Goal: Task Accomplishment & Management: Manage account settings

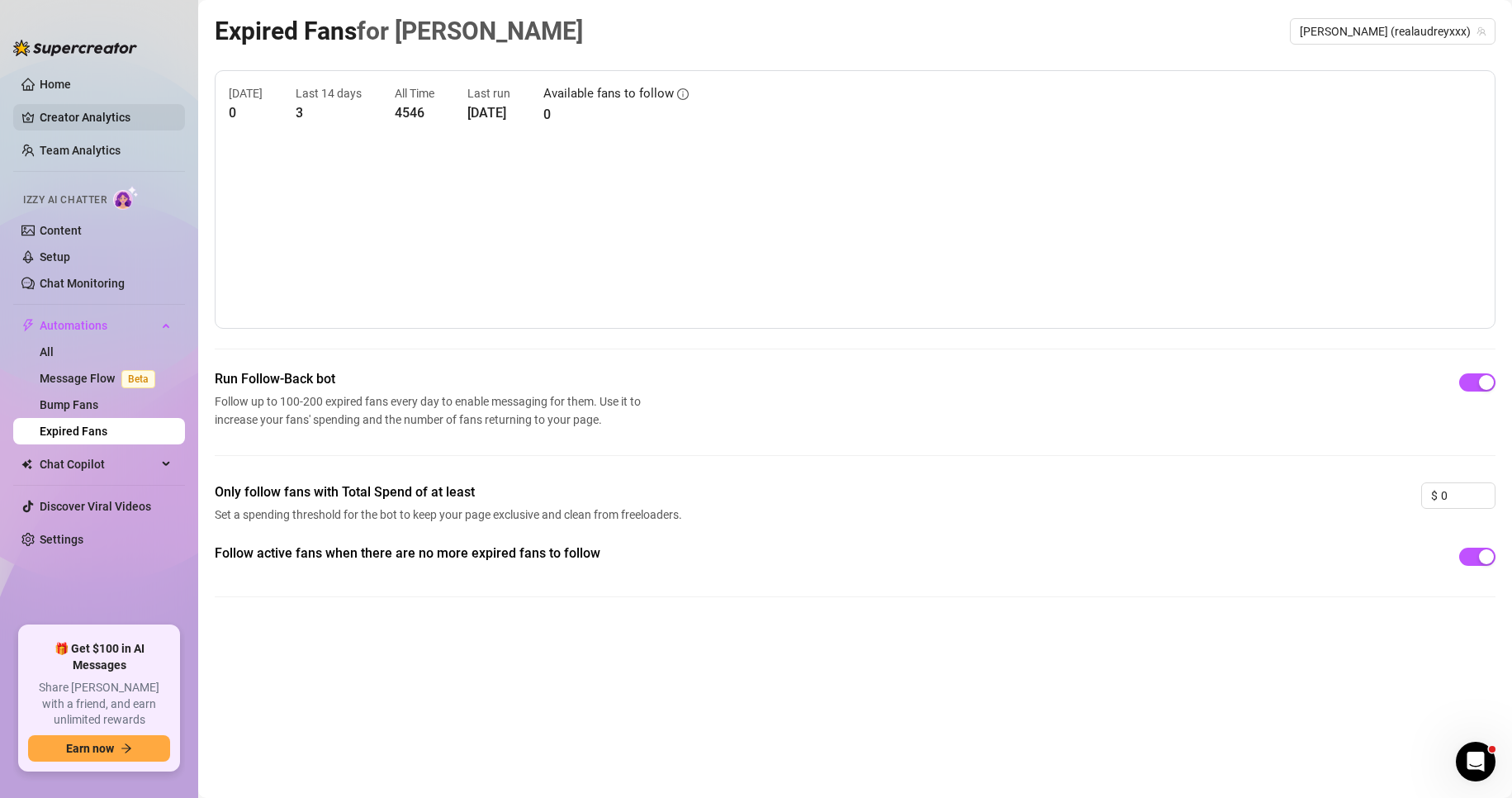
click at [73, 105] on link "Creator Analytics" at bounding box center [106, 117] width 132 height 27
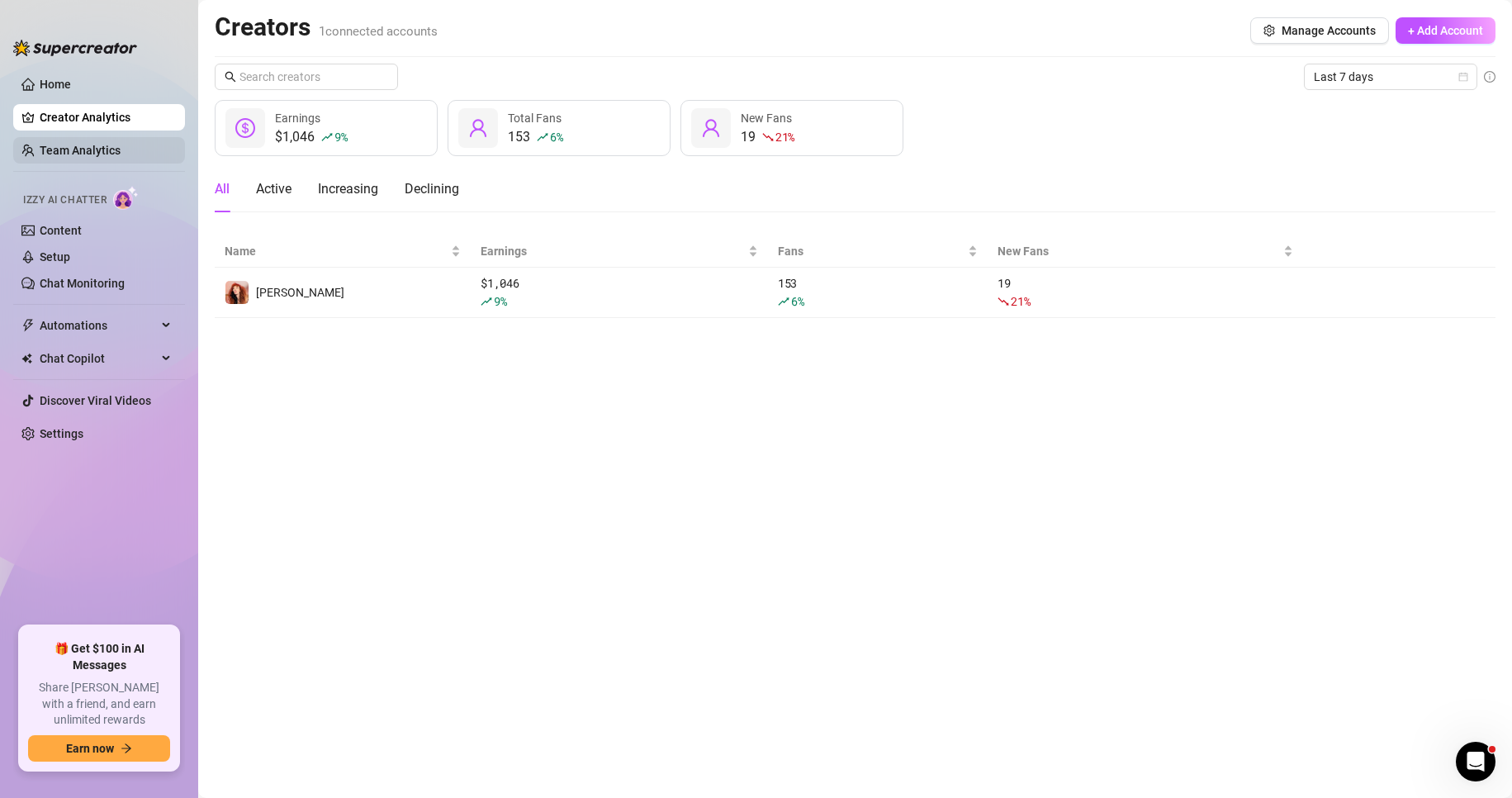
click at [57, 147] on link "Team Analytics" at bounding box center [80, 151] width 81 height 13
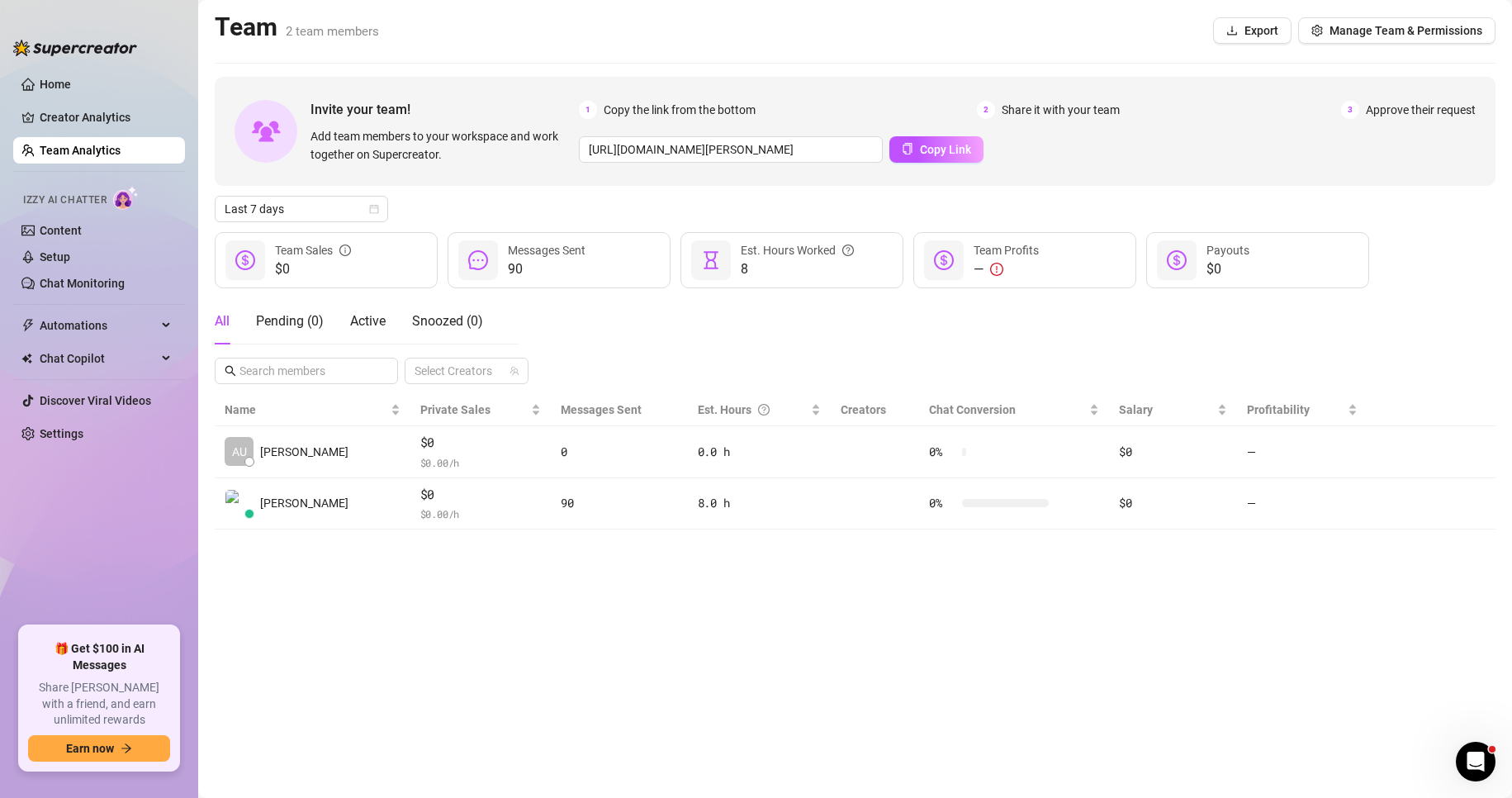
click at [324, 33] on span "2 team members" at bounding box center [332, 31] width 93 height 14
click at [1363, 24] on span "Manage Team & Permissions" at bounding box center [1405, 31] width 153 height 13
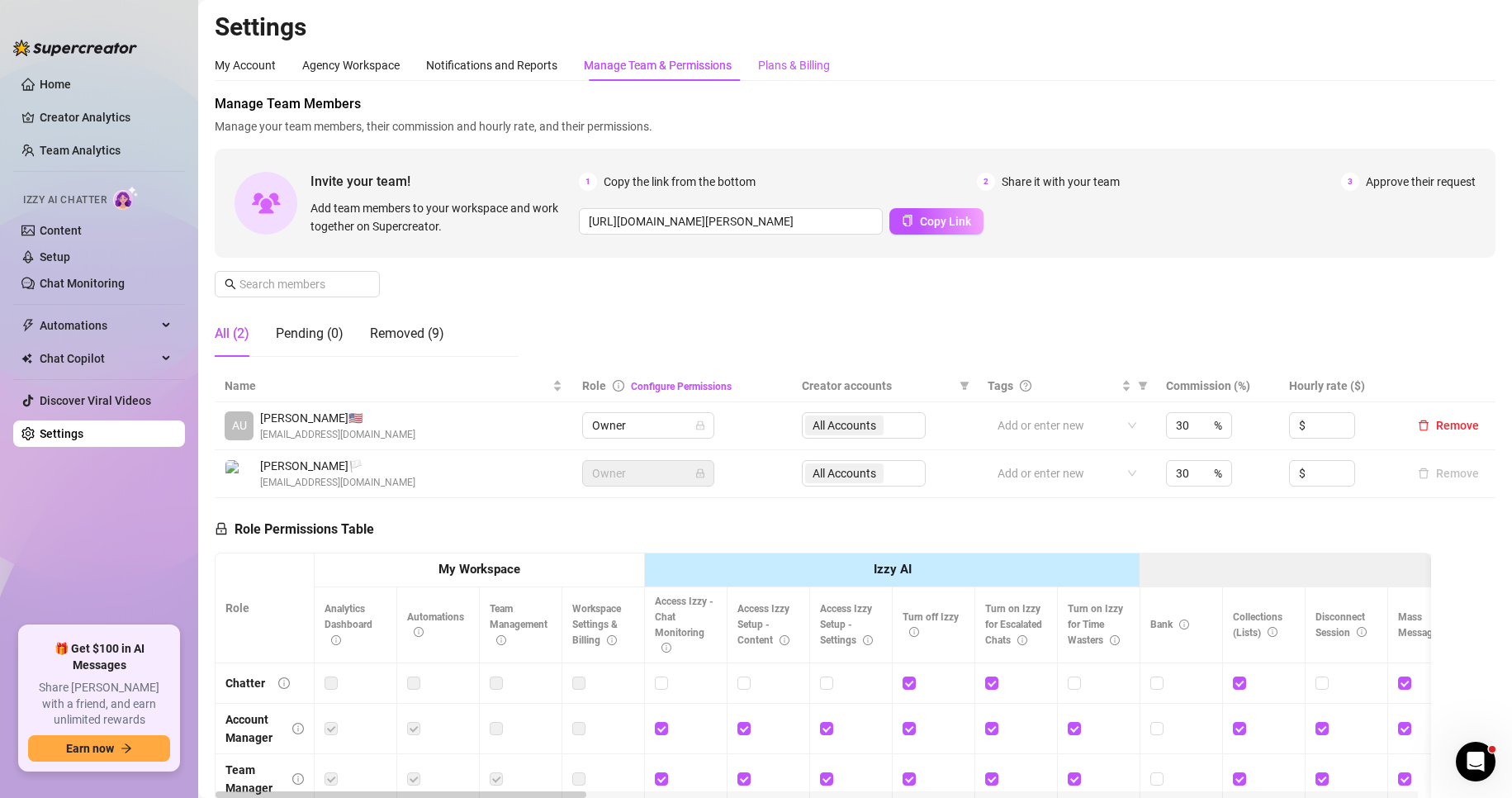
click at [787, 65] on div "Plans & Billing" at bounding box center [794, 64] width 72 height 18
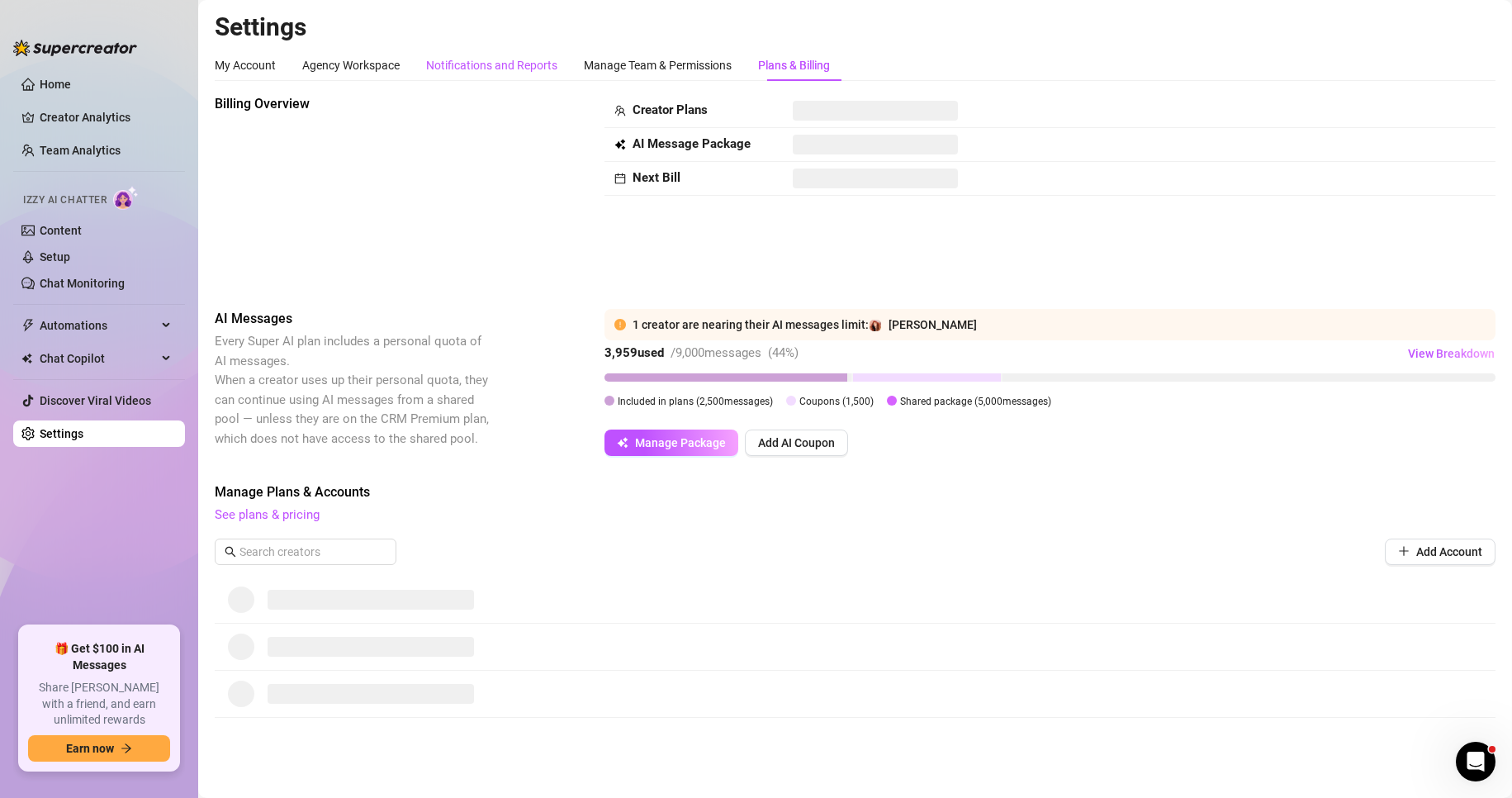
click at [550, 70] on div "Notifications and Reports" at bounding box center [492, 64] width 132 height 18
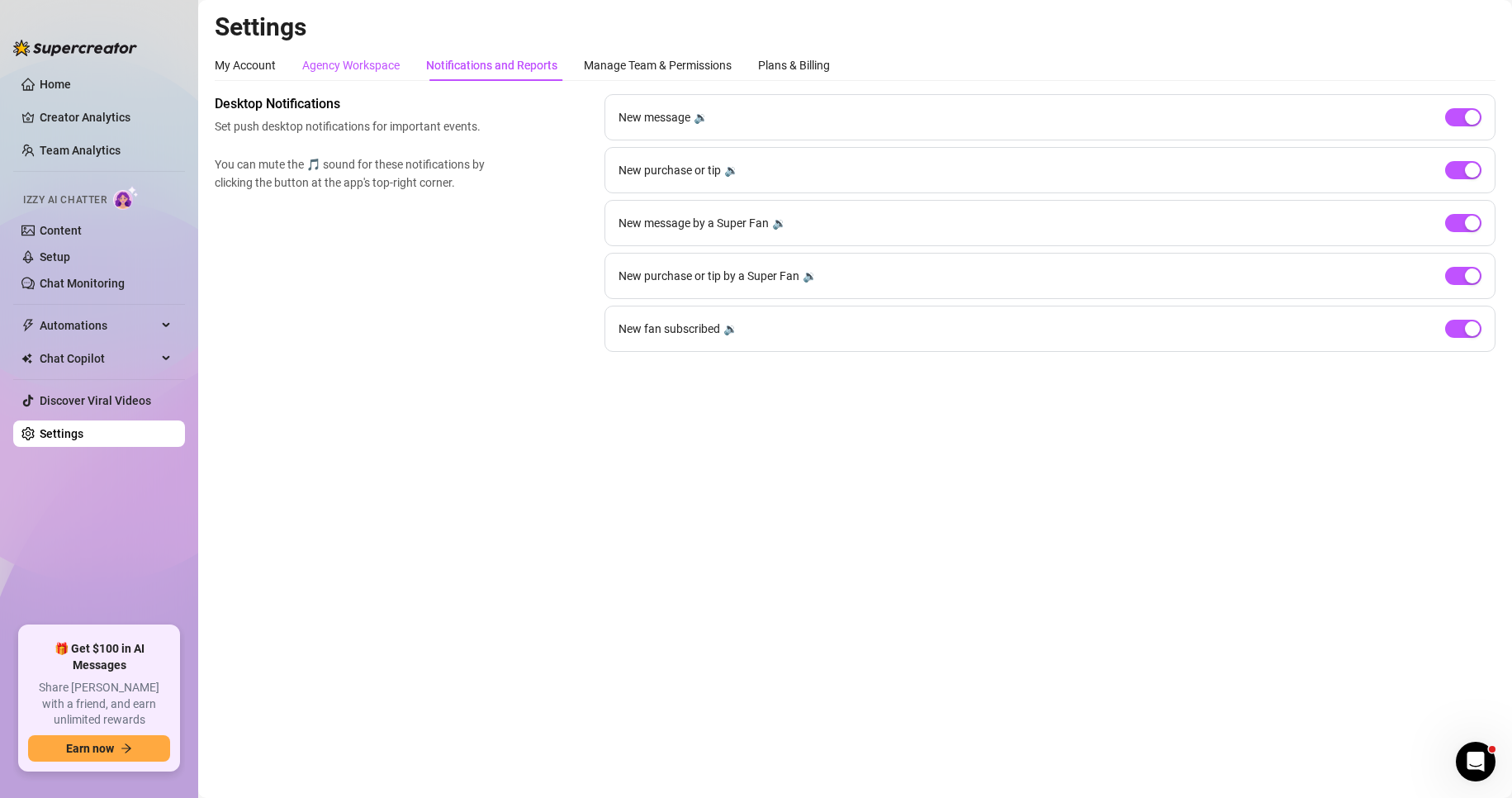
click at [386, 71] on div "Agency Workspace" at bounding box center [350, 64] width 97 height 18
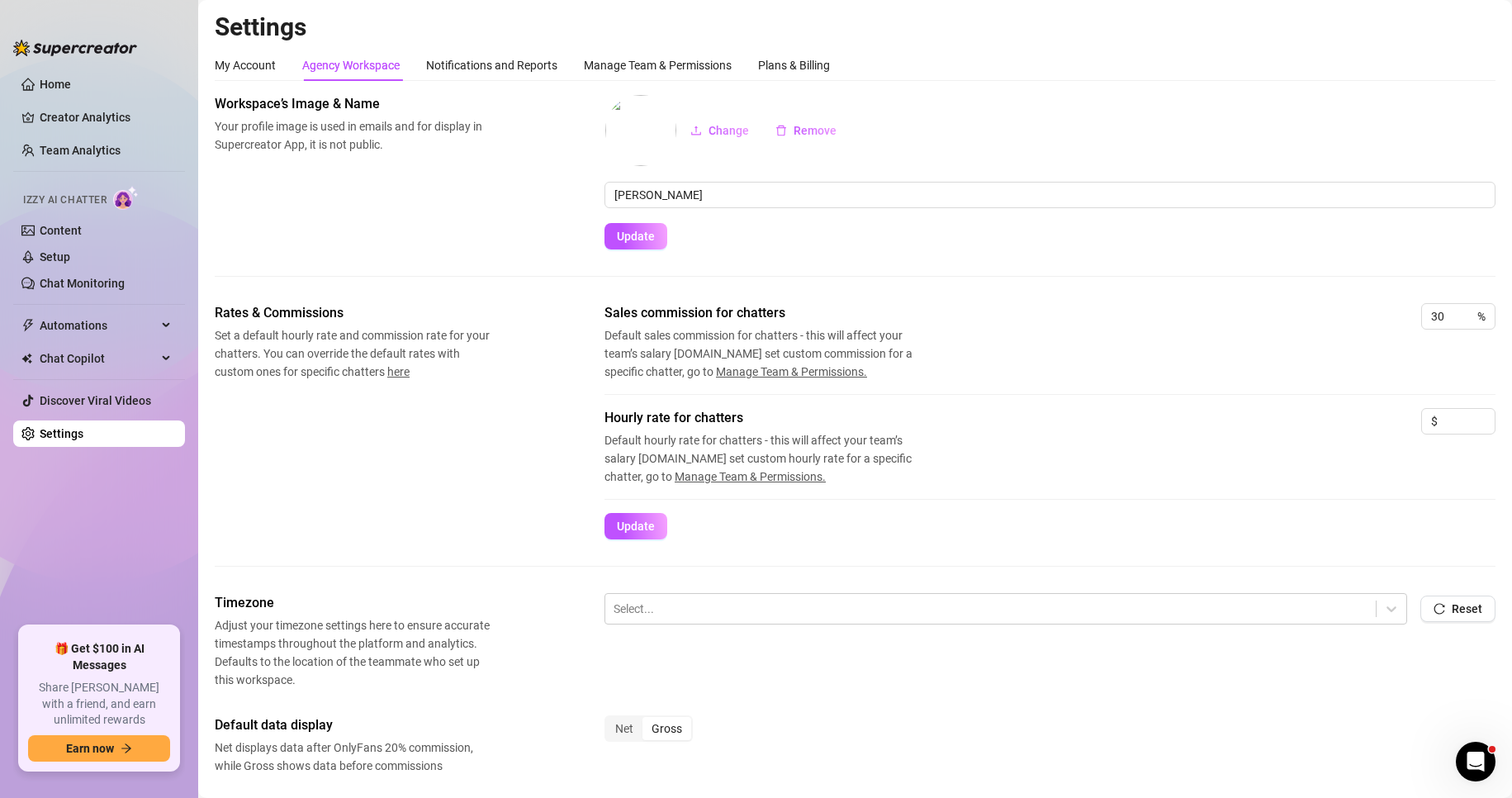
click at [743, 624] on div "Select... Reset" at bounding box center [1050, 617] width 891 height 46
click at [744, 610] on div at bounding box center [990, 609] width 754 height 21
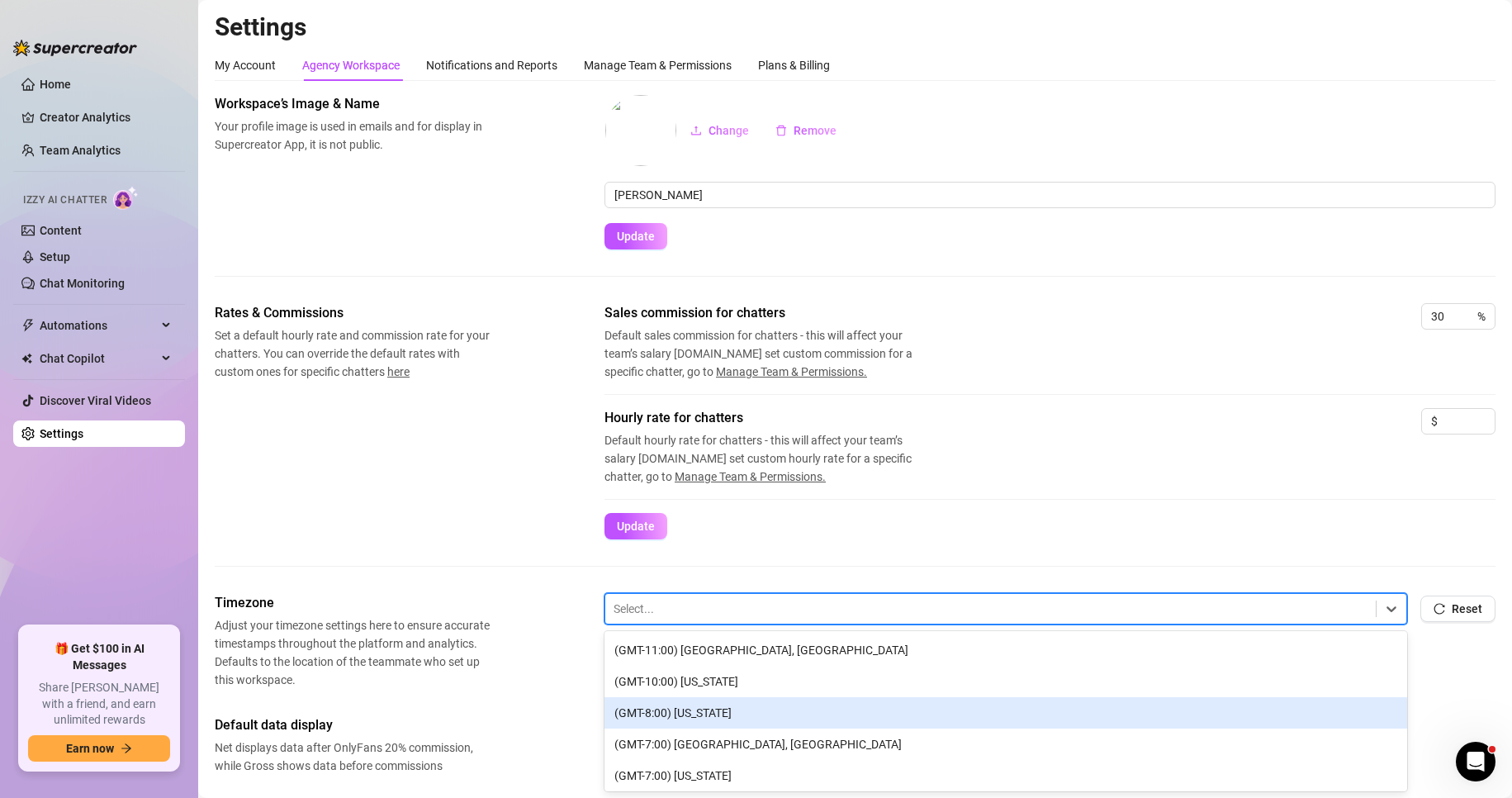
scroll to position [83, 0]
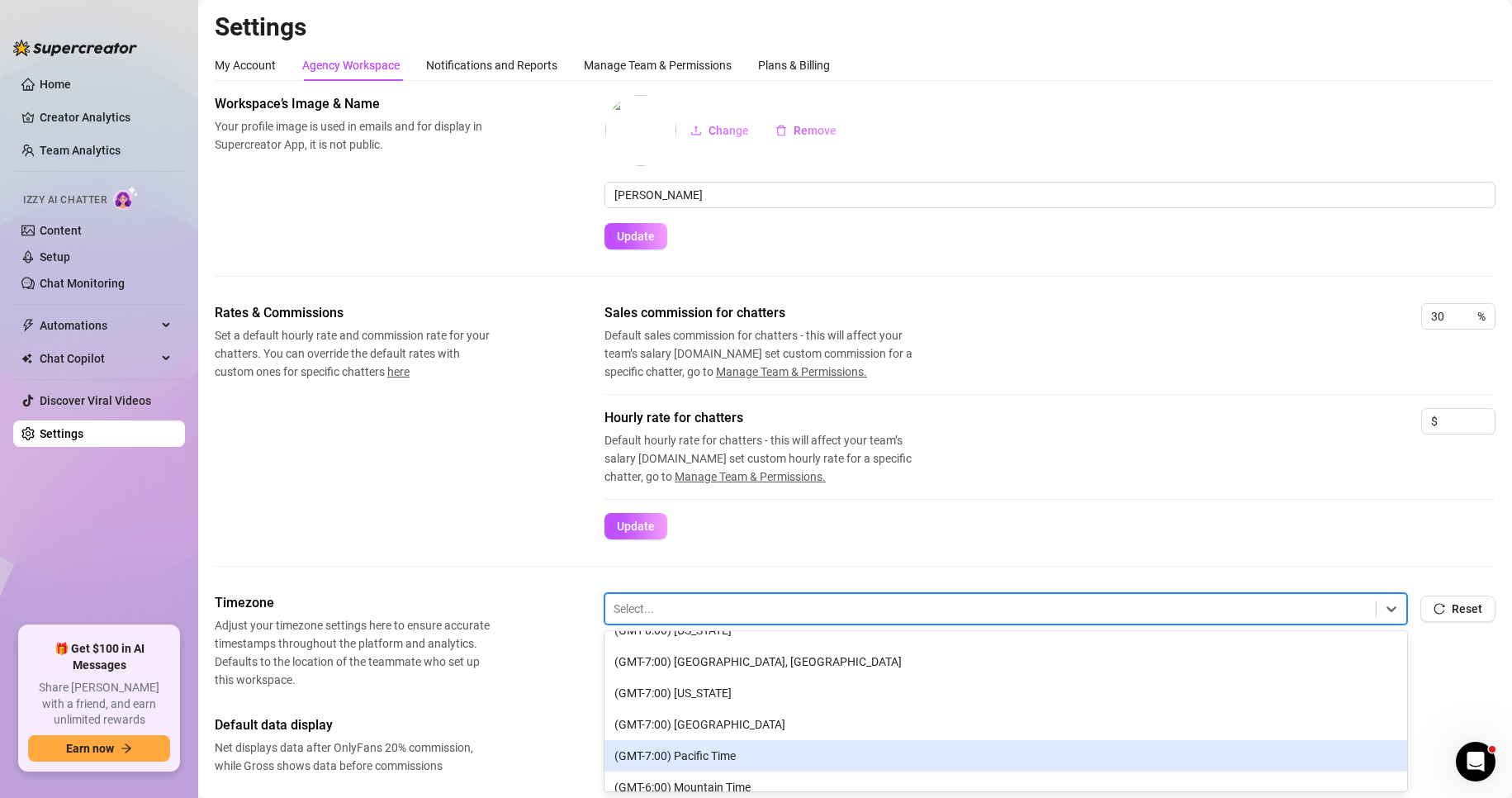
click at [748, 750] on div "(GMT-7:00) Pacific Time" at bounding box center [1006, 756] width 803 height 32
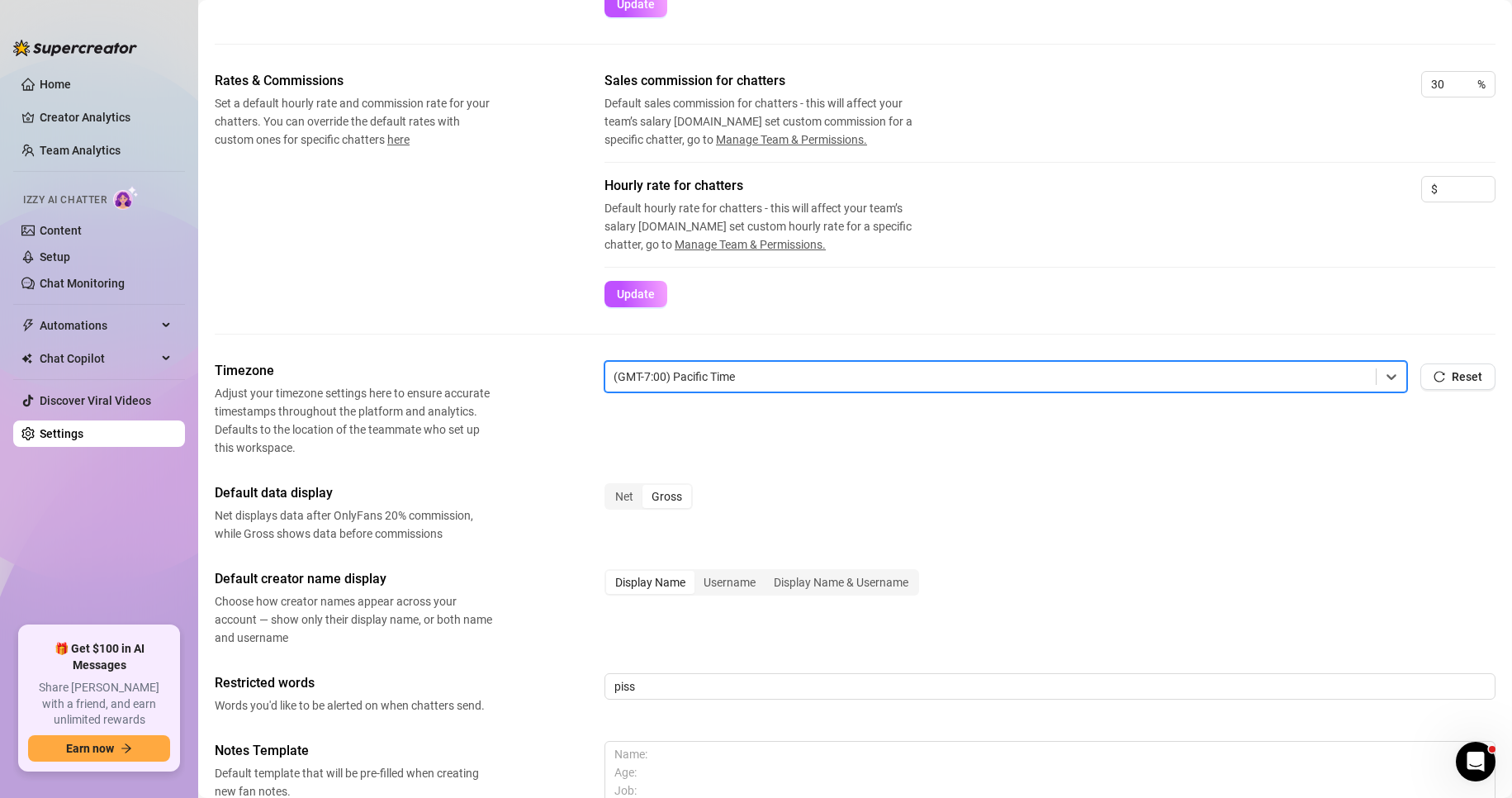
scroll to position [445, 0]
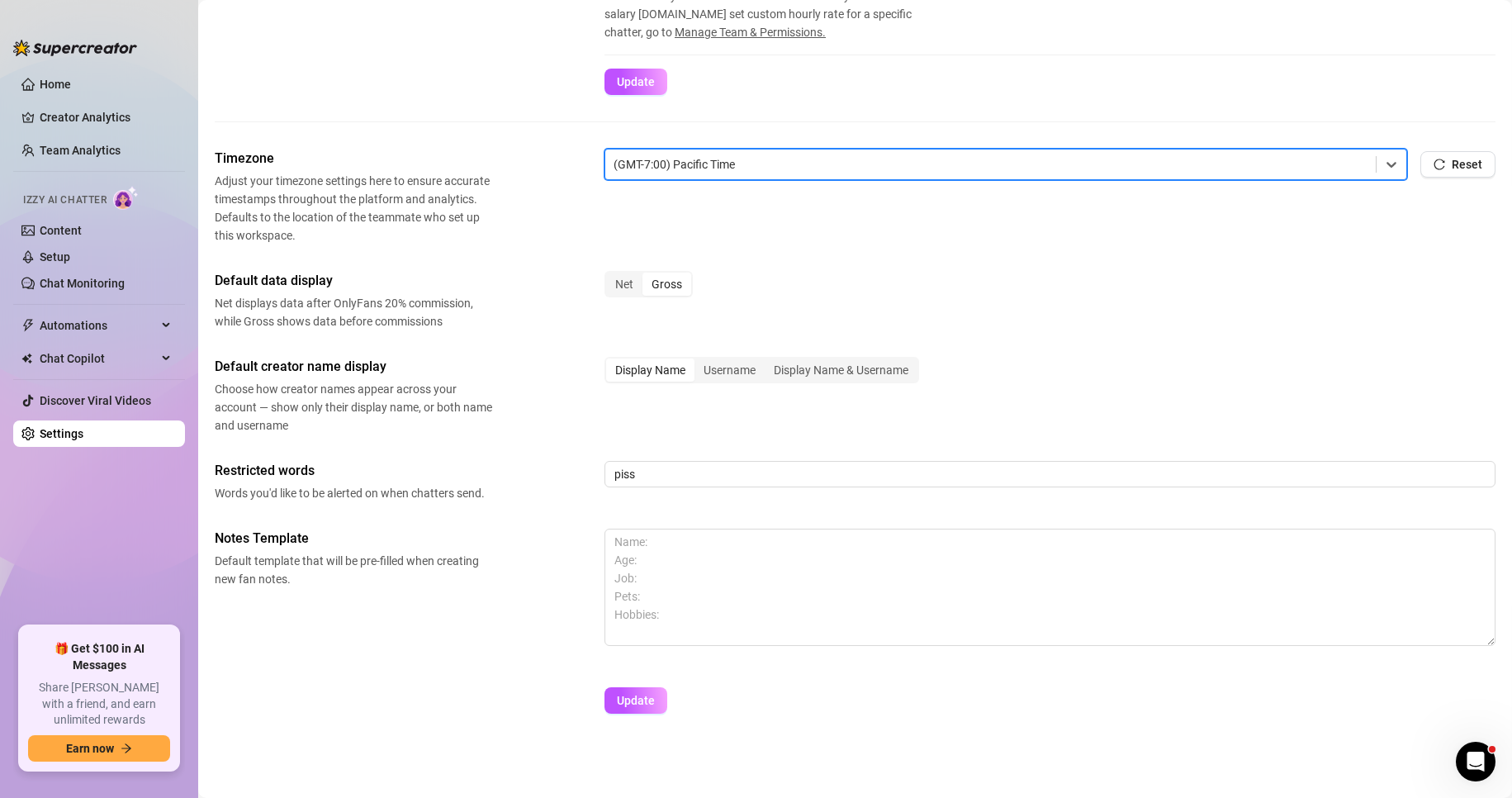
click at [732, 168] on div at bounding box center [990, 164] width 754 height 21
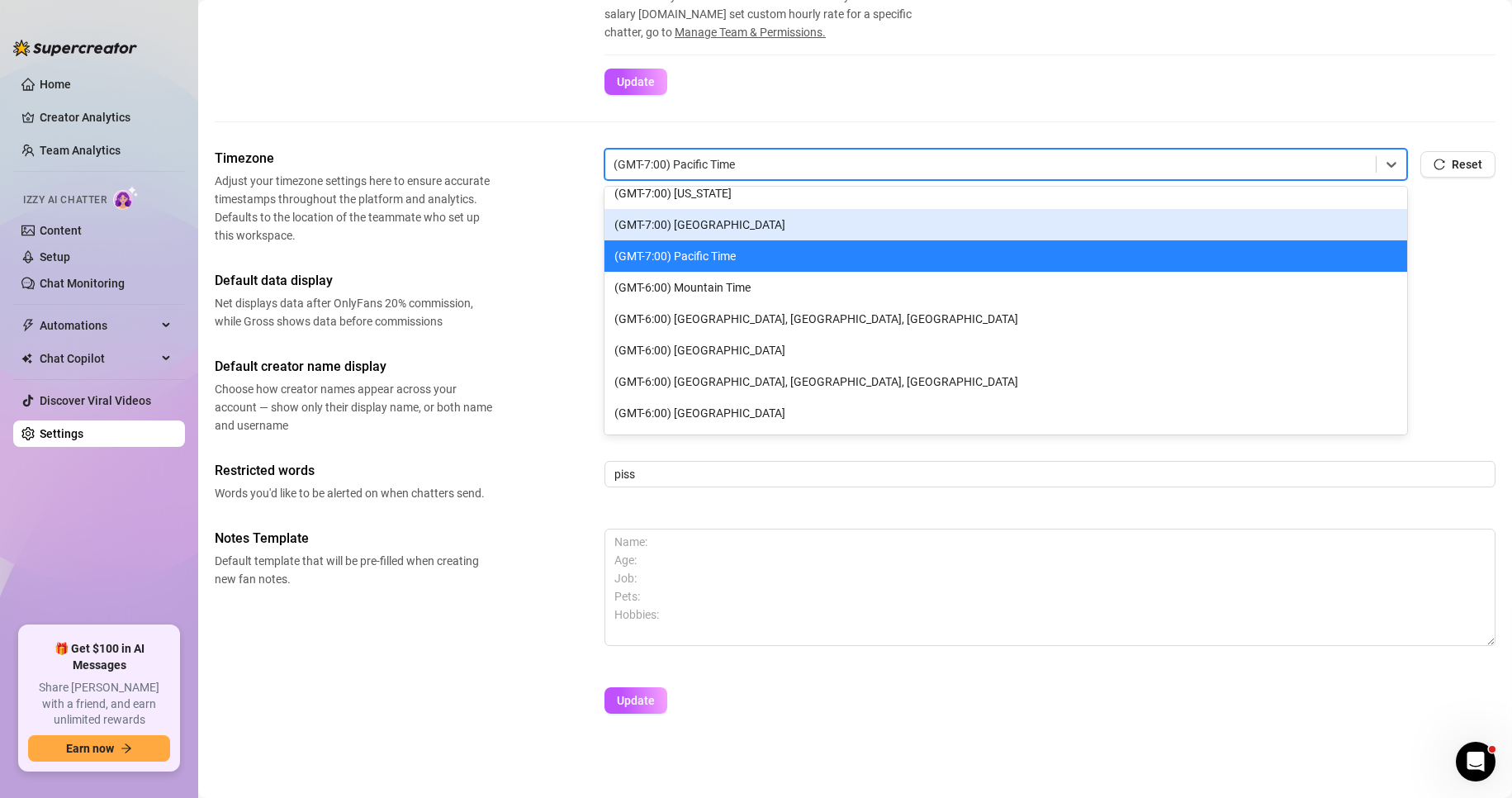
scroll to position [165, 0]
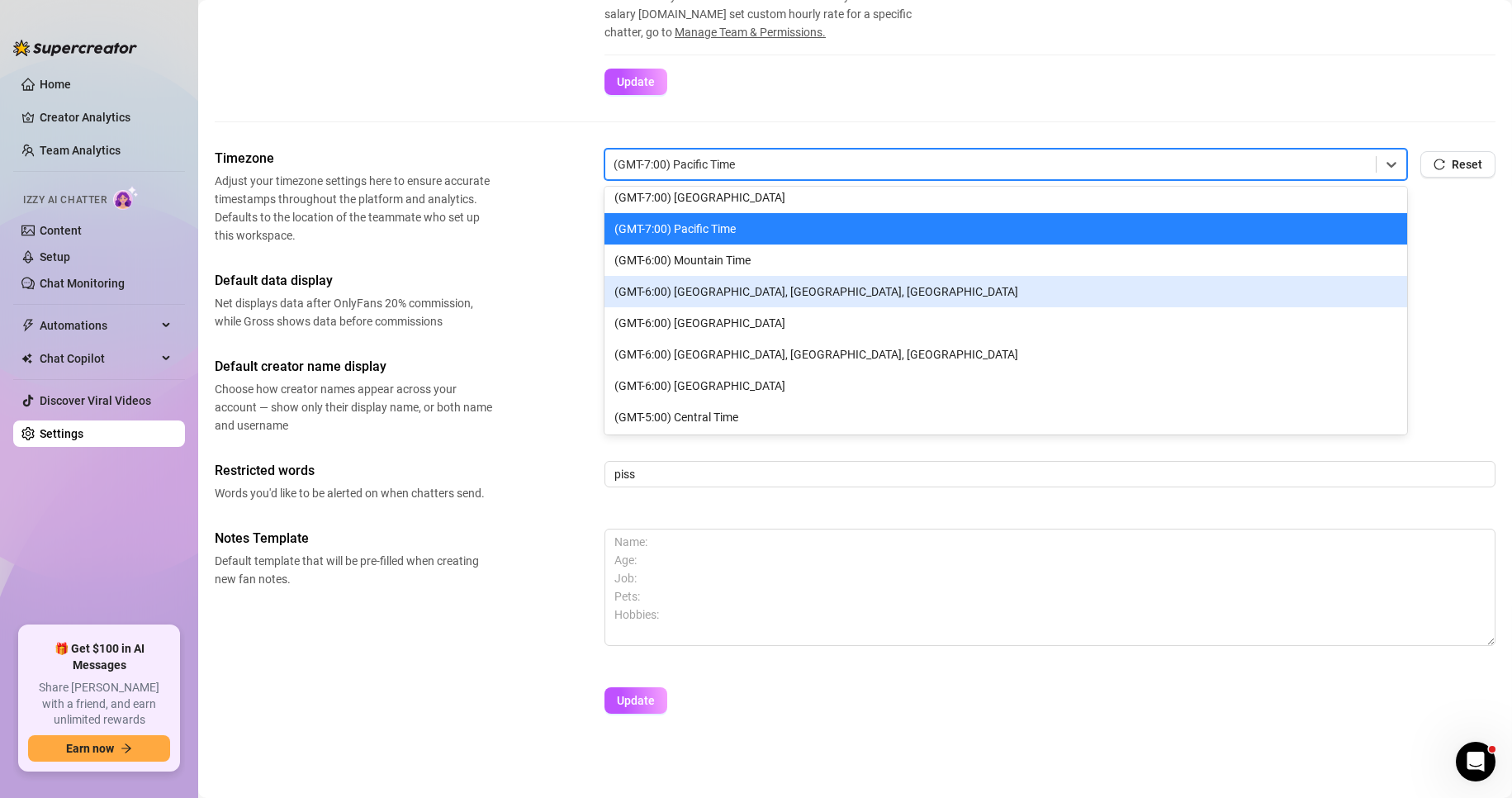
click at [784, 289] on div "(GMT-6:00) [GEOGRAPHIC_DATA], [GEOGRAPHIC_DATA], [GEOGRAPHIC_DATA]" at bounding box center [1006, 291] width 803 height 32
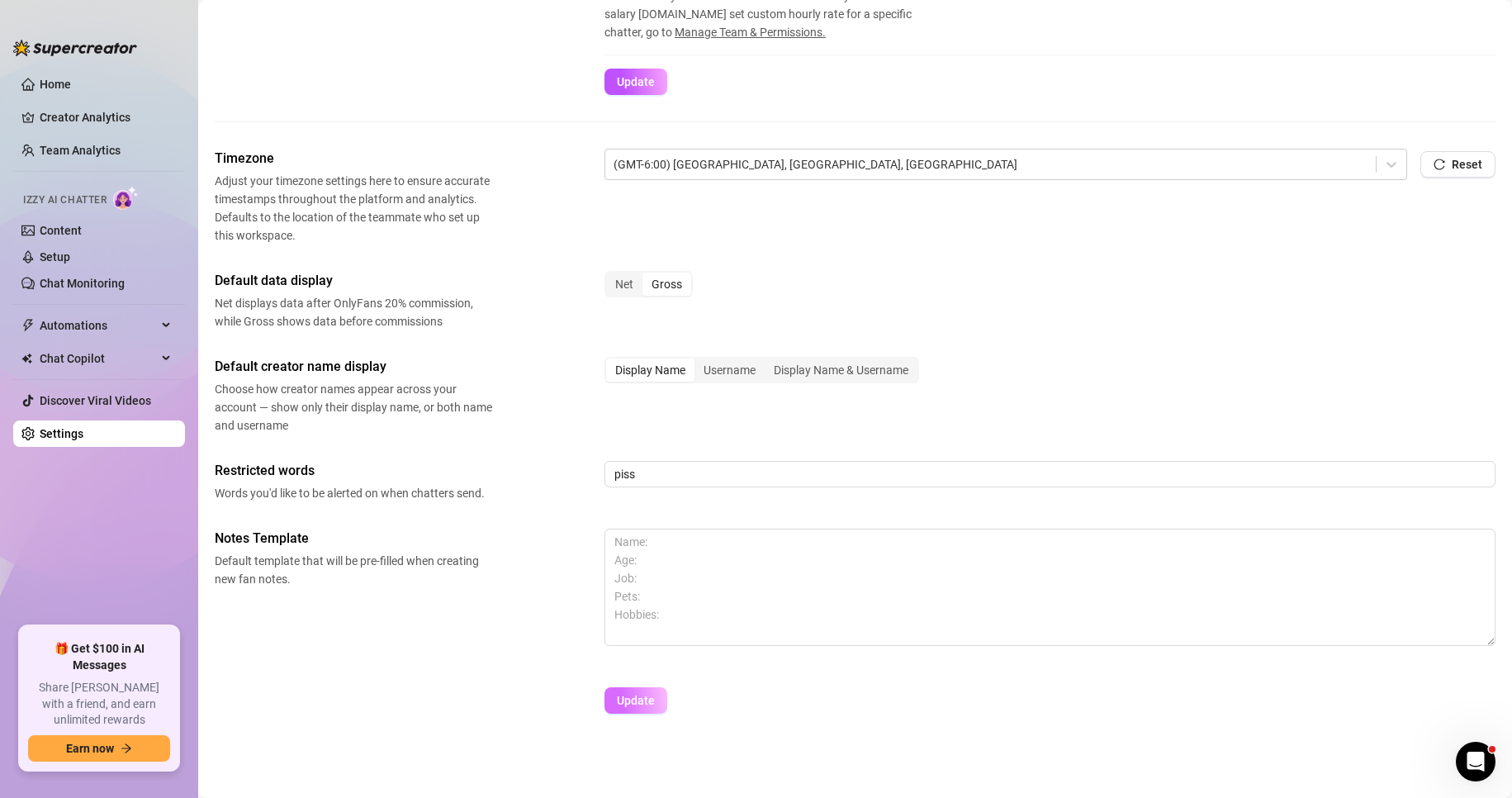
click at [623, 691] on button "Update" at bounding box center [636, 701] width 62 height 27
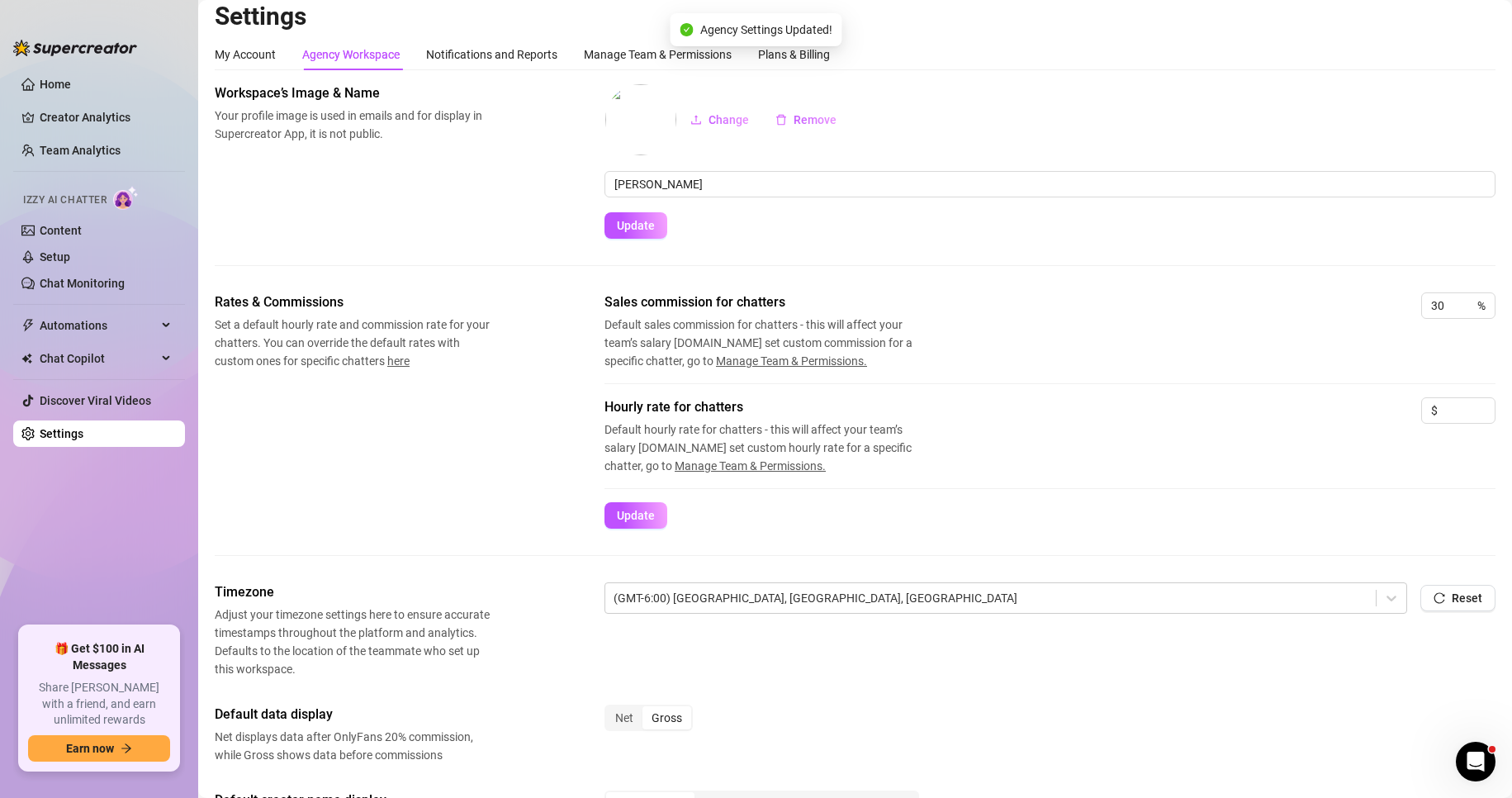
scroll to position [0, 0]
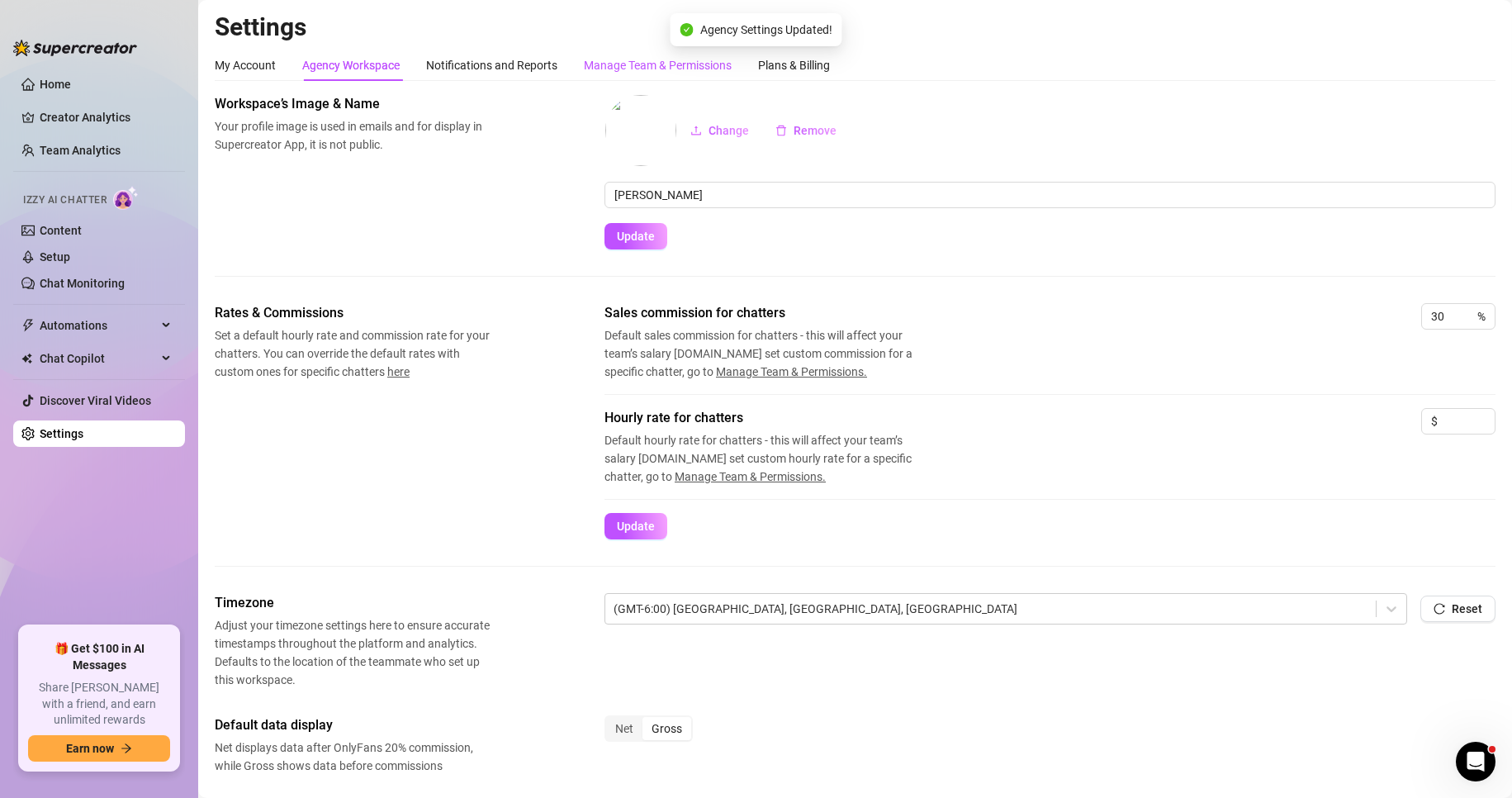
click at [708, 66] on div "Manage Team & Permissions" at bounding box center [658, 64] width 148 height 18
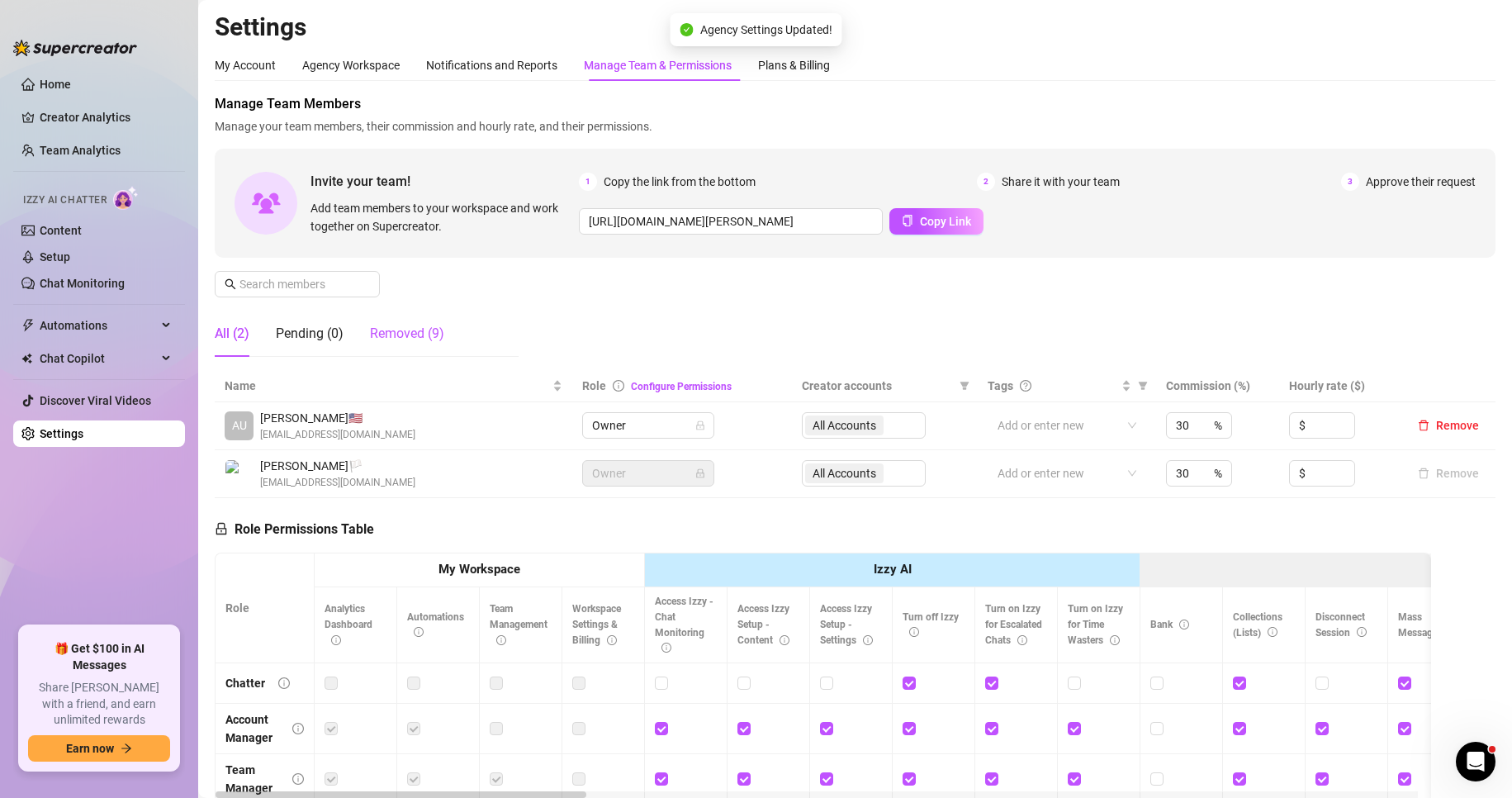
click at [409, 331] on div "Removed (9)" at bounding box center [406, 333] width 74 height 20
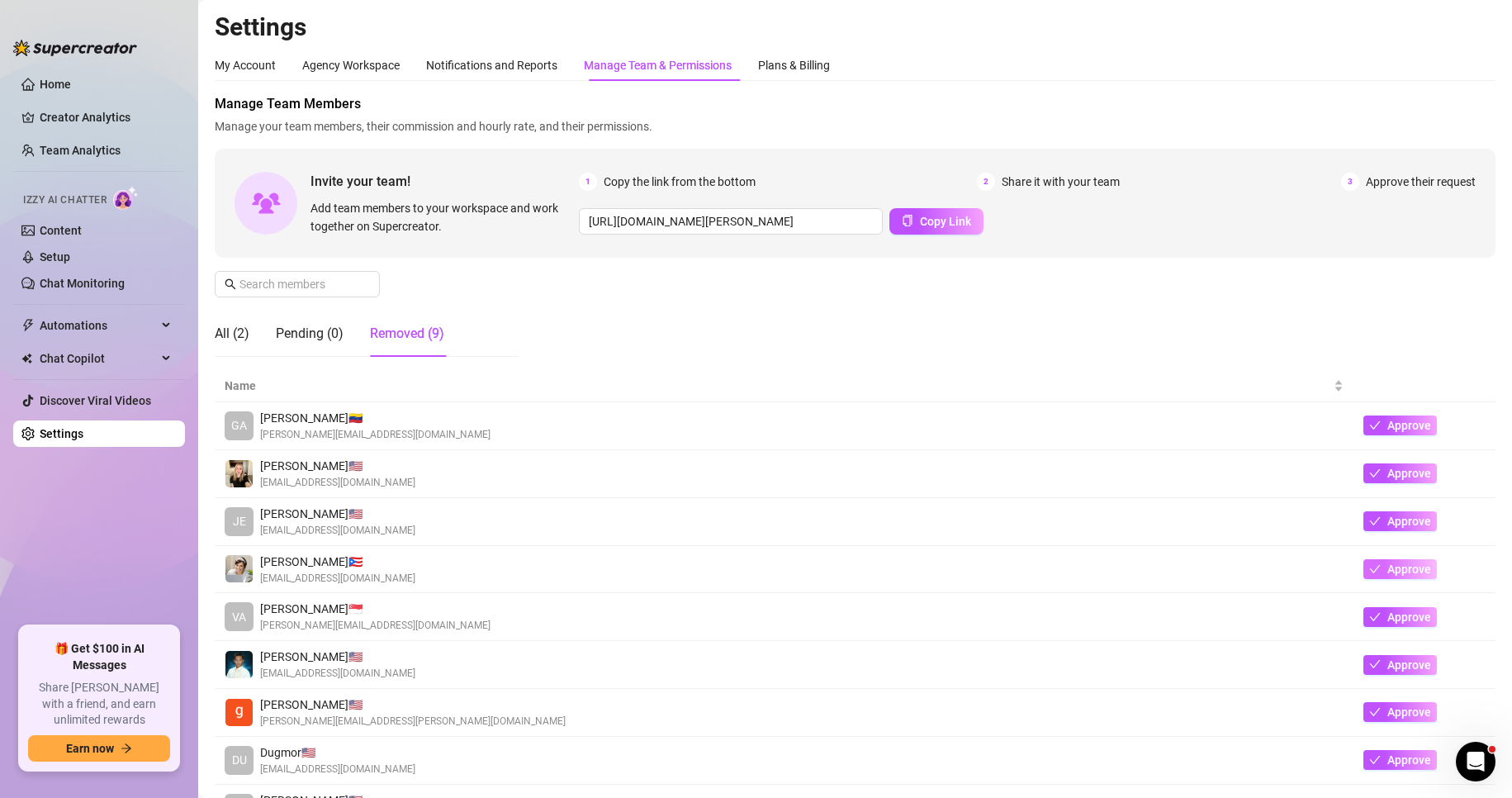
click at [1387, 570] on span "Approve" at bounding box center [1409, 569] width 44 height 13
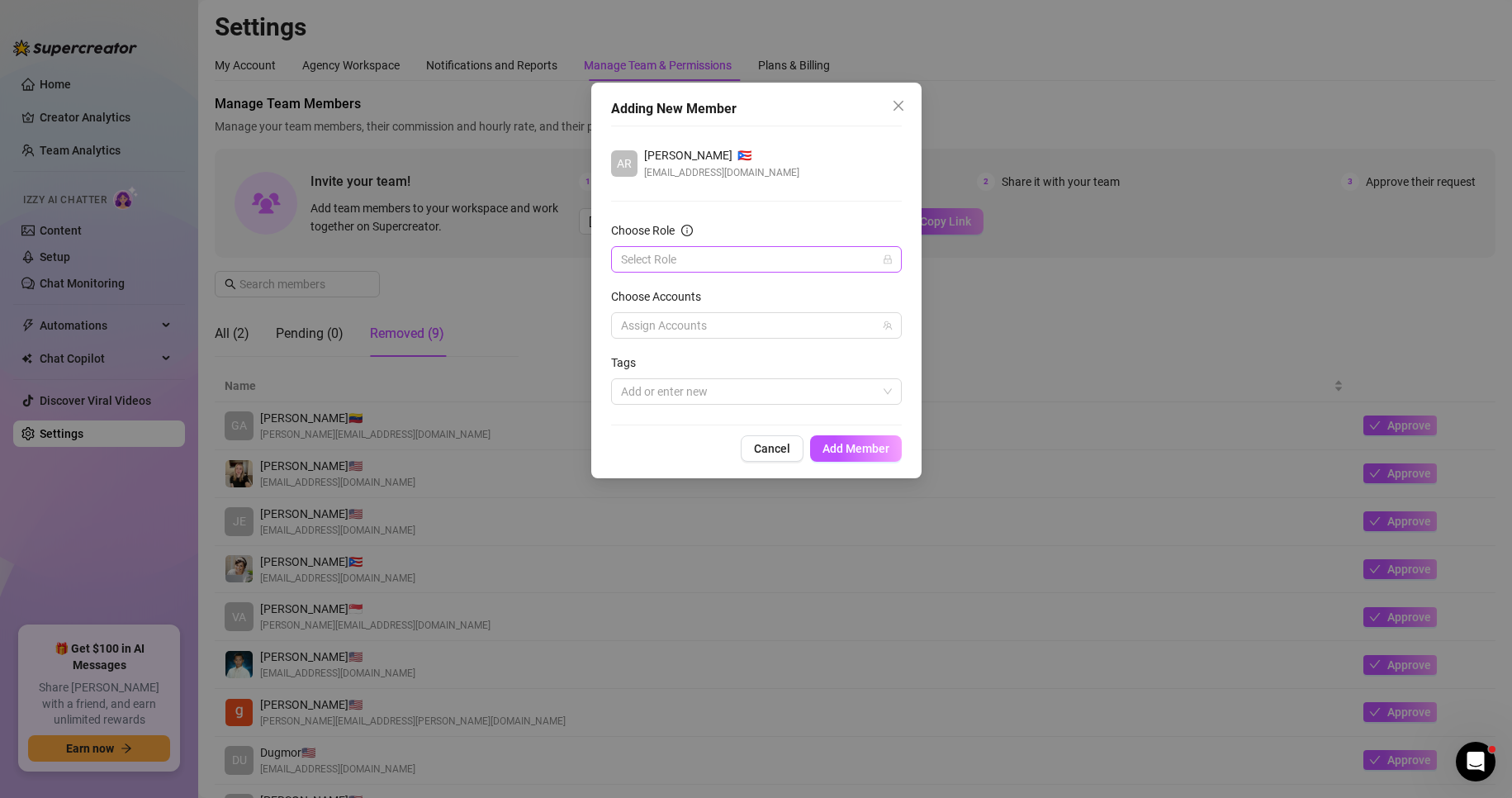
click at [711, 266] on input "Choose Role" at bounding box center [749, 259] width 256 height 25
click at [665, 419] on div "Analyst" at bounding box center [756, 424] width 264 height 18
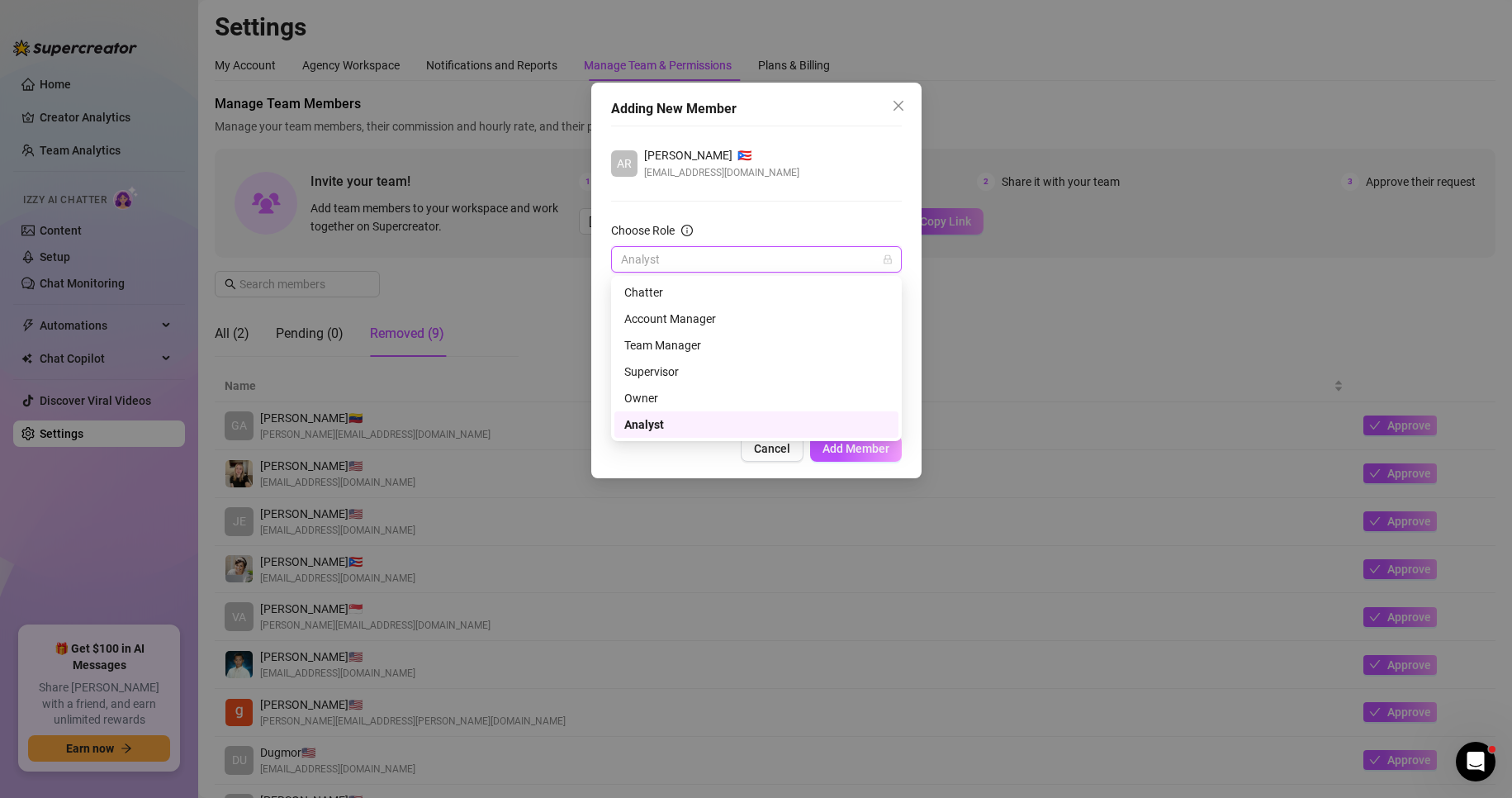
click at [695, 248] on span "Analyst" at bounding box center [756, 259] width 271 height 25
click at [670, 394] on div "Owner" at bounding box center [756, 398] width 264 height 18
click at [719, 395] on div at bounding box center [748, 392] width 267 height 23
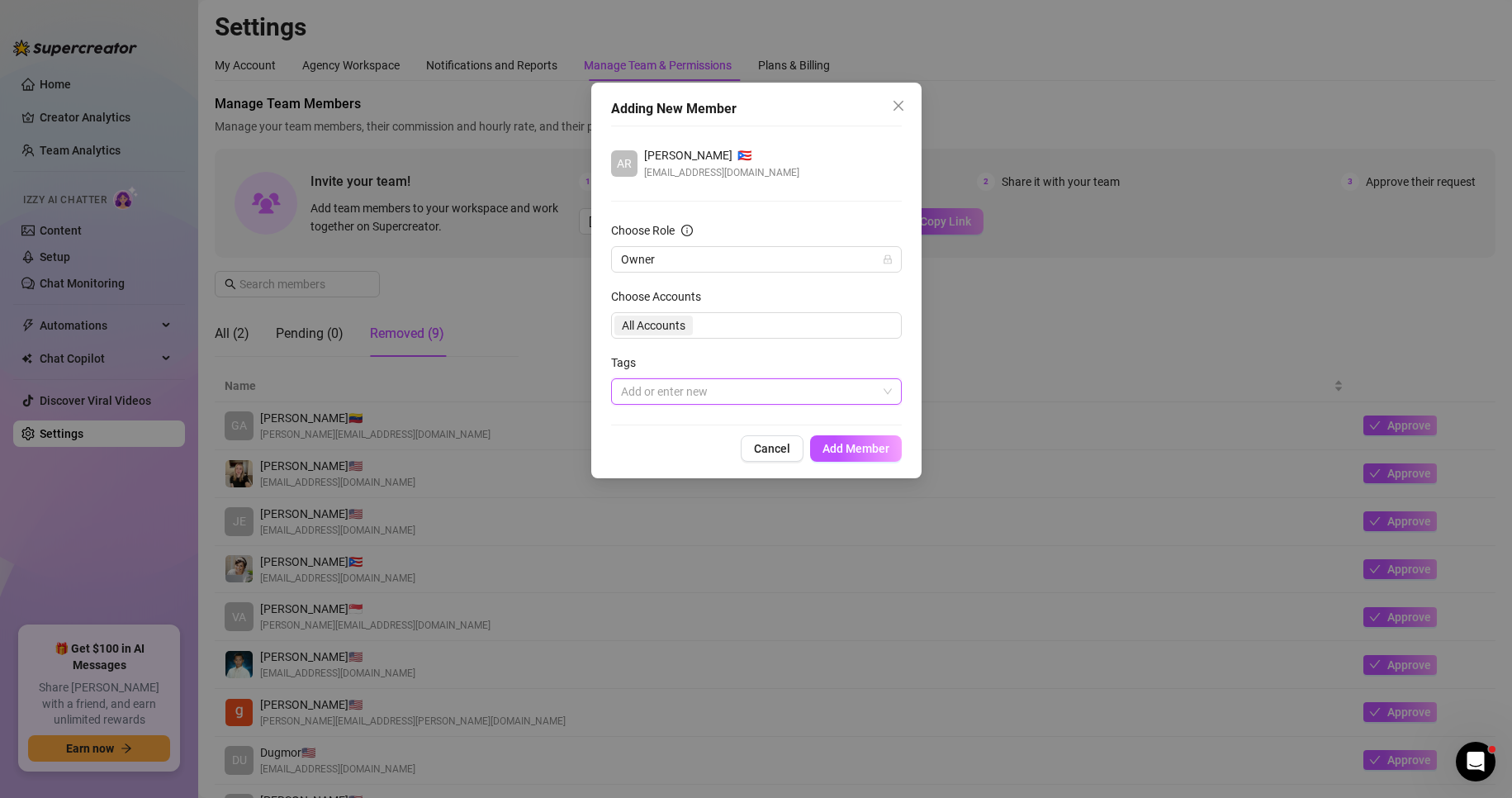
click at [719, 392] on div at bounding box center [748, 392] width 267 height 23
click at [872, 453] on span "Add Member" at bounding box center [856, 448] width 67 height 13
